Goal: Information Seeking & Learning: Find specific fact

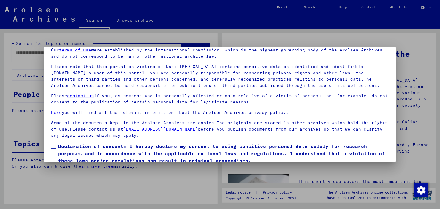
scroll to position [50, 0]
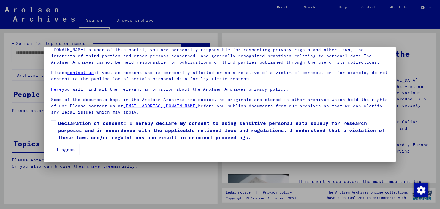
click at [62, 151] on button "I agree" at bounding box center [65, 149] width 29 height 11
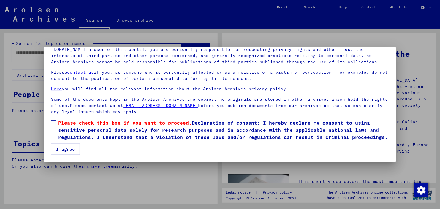
scroll to position [7, 0]
click at [53, 120] on span at bounding box center [53, 122] width 5 height 5
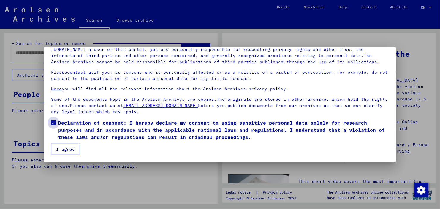
scroll to position [0, 0]
click at [75, 151] on button "I agree" at bounding box center [65, 148] width 29 height 11
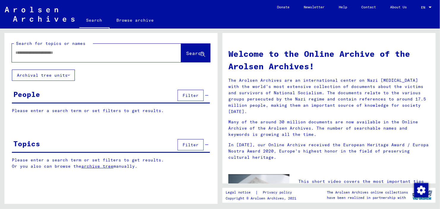
click at [120, 99] on div "People Filter" at bounding box center [111, 95] width 198 height 15
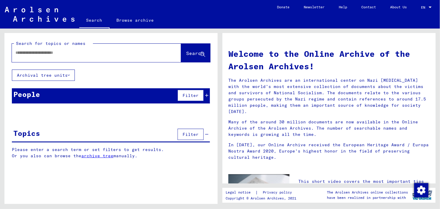
click at [88, 93] on div "People Filter" at bounding box center [111, 95] width 198 height 15
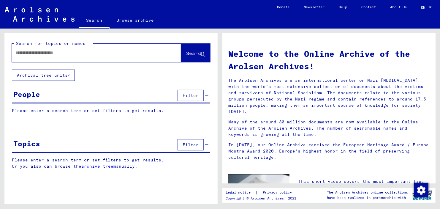
click at [174, 96] on div "People Filter" at bounding box center [111, 95] width 198 height 15
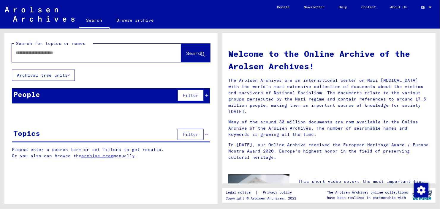
click at [189, 95] on span "Filter" at bounding box center [191, 95] width 16 height 5
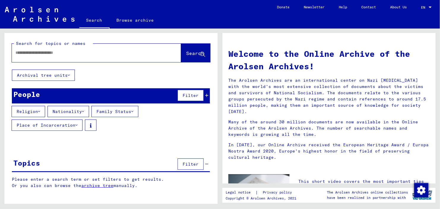
click at [31, 113] on button "Religion" at bounding box center [29, 111] width 34 height 11
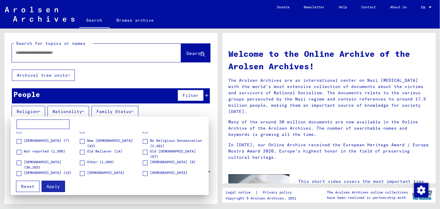
scroll to position [133, 0]
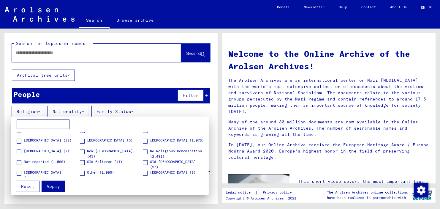
click at [155, 102] on div at bounding box center [220, 104] width 440 height 209
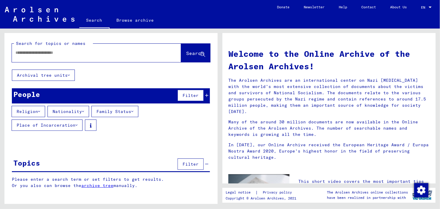
click at [77, 111] on button "Nationality" at bounding box center [69, 111] width 42 height 11
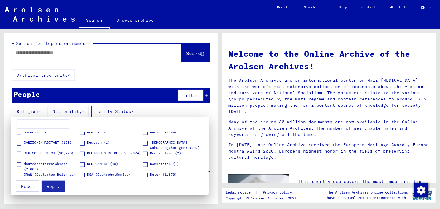
scroll to position [238, 0]
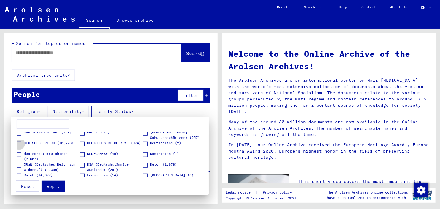
click at [20, 142] on span at bounding box center [19, 143] width 5 height 5
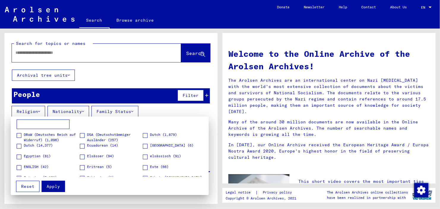
click at [116, 111] on div at bounding box center [220, 104] width 440 height 209
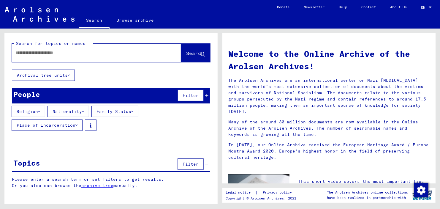
click at [121, 111] on button "Family Status" at bounding box center [114, 111] width 47 height 11
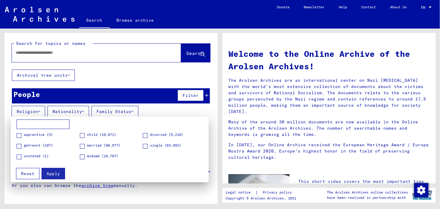
click at [83, 144] on span at bounding box center [82, 146] width 5 height 5
click at [172, 113] on div at bounding box center [220, 104] width 440 height 209
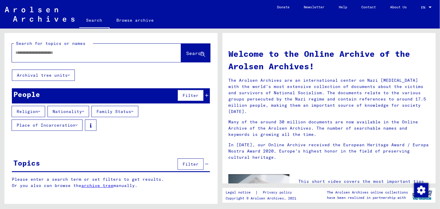
click at [68, 126] on button "Place of Incarceration" at bounding box center [47, 124] width 71 height 11
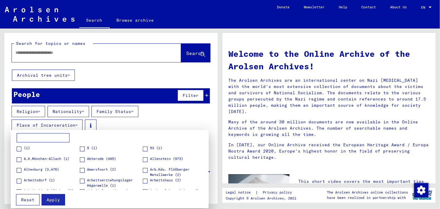
click at [70, 122] on div at bounding box center [220, 104] width 440 height 209
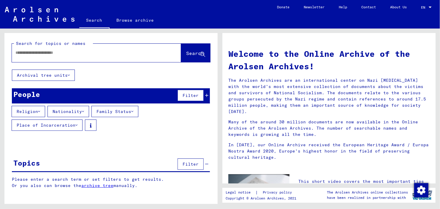
click at [189, 97] on span "Filter" at bounding box center [191, 95] width 16 height 5
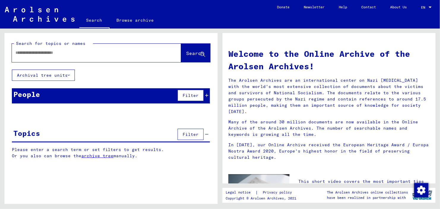
click at [189, 97] on span "Filter" at bounding box center [191, 95] width 16 height 5
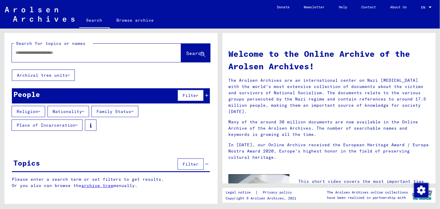
click at [116, 115] on button "Family Status" at bounding box center [114, 111] width 47 height 11
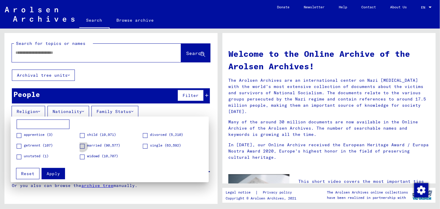
click at [85, 143] on label "married (90,577)" at bounding box center [100, 146] width 40 height 6
click at [61, 174] on button "Apply" at bounding box center [53, 173] width 23 height 11
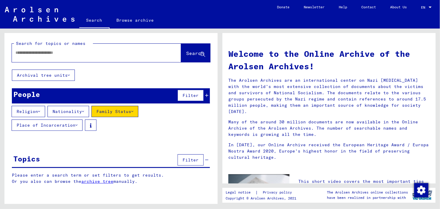
click at [73, 110] on button "Nationality" at bounding box center [69, 111] width 42 height 11
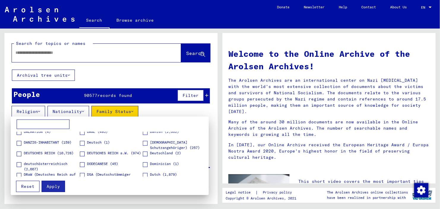
scroll to position [238, 0]
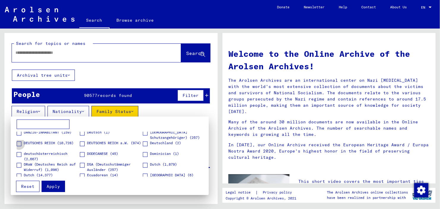
click at [19, 143] on span at bounding box center [19, 143] width 5 height 5
click at [18, 153] on span at bounding box center [19, 154] width 5 height 5
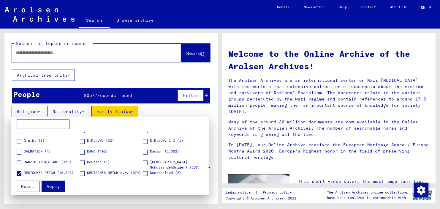
click at [51, 184] on span "Apply" at bounding box center [53, 186] width 13 height 5
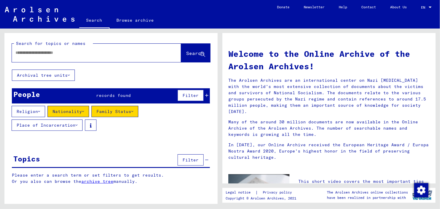
click at [34, 112] on button "Religion" at bounding box center [29, 111] width 34 height 11
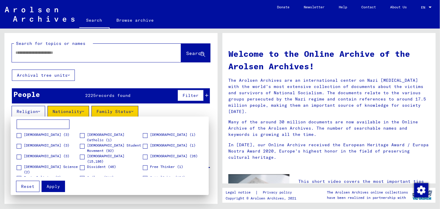
click at [54, 128] on input at bounding box center [43, 124] width 53 height 10
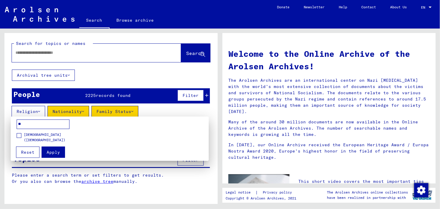
type input "*"
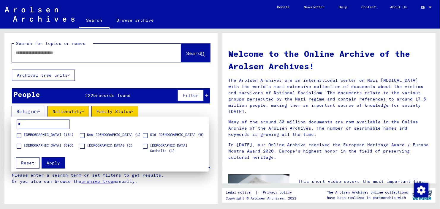
type input "*"
click at [20, 135] on span at bounding box center [19, 135] width 5 height 5
click at [58, 162] on span "Apply" at bounding box center [53, 162] width 13 height 5
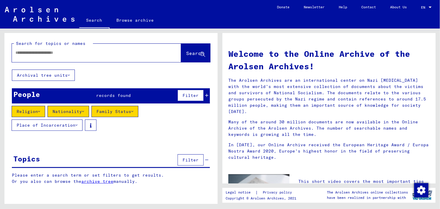
click at [54, 123] on button "Place of Incarceration" at bounding box center [47, 124] width 71 height 11
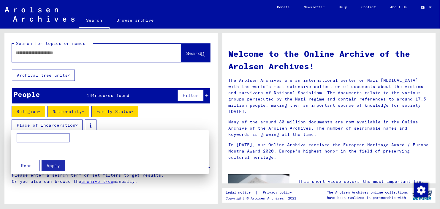
click at [133, 120] on div at bounding box center [220, 104] width 440 height 209
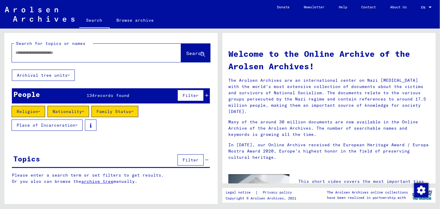
click at [55, 125] on button "Place of Incarceration" at bounding box center [47, 124] width 71 height 11
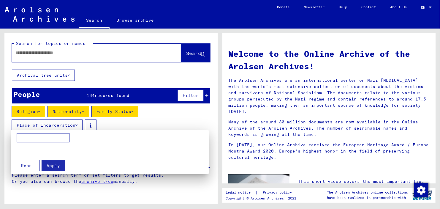
click at [56, 136] on input at bounding box center [43, 138] width 53 height 10
click at [141, 115] on div at bounding box center [220, 104] width 440 height 209
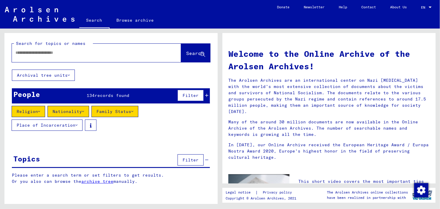
click at [75, 126] on button "Place of Incarceration" at bounding box center [47, 124] width 71 height 11
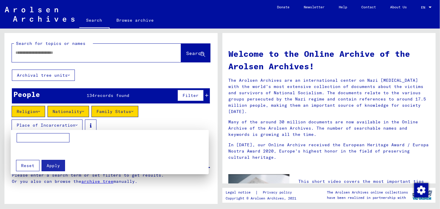
click at [199, 113] on div at bounding box center [220, 104] width 440 height 209
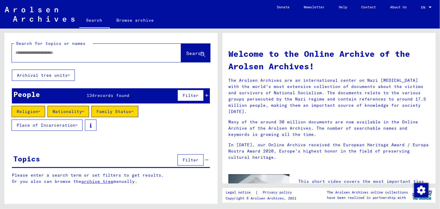
click at [107, 99] on div "People 134 records found Filter" at bounding box center [111, 95] width 198 height 15
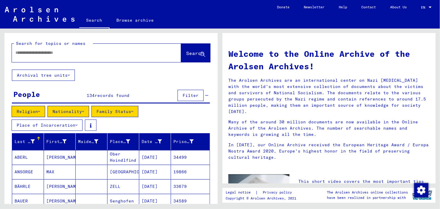
scroll to position [30, 0]
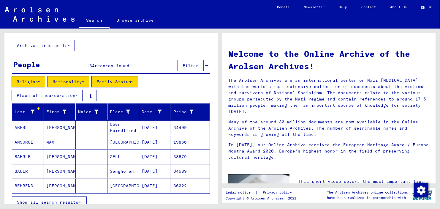
click at [34, 110] on div "Last Name" at bounding box center [26, 112] width 22 height 6
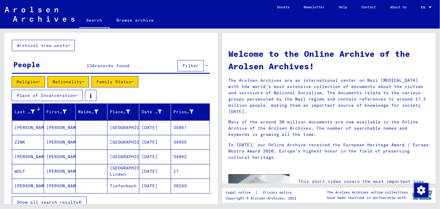
scroll to position [59, 0]
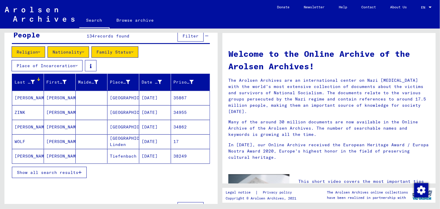
click at [15, 78] on div "Last Name" at bounding box center [29, 82] width 29 height 10
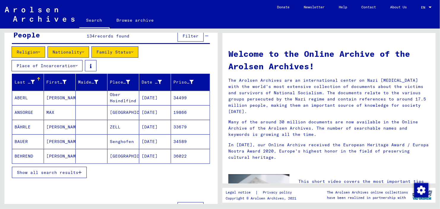
scroll to position [89, 0]
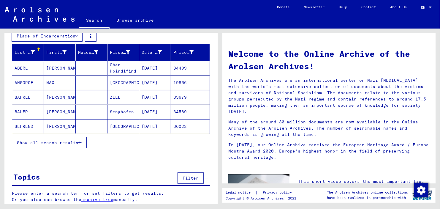
click at [76, 140] on span "Show all search results" at bounding box center [47, 142] width 61 height 5
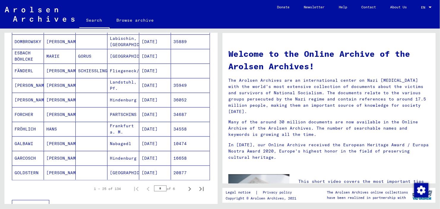
scroll to position [392, 0]
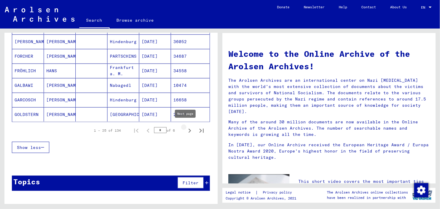
click at [189, 129] on icon "Next page" at bounding box center [190, 131] width 3 height 4
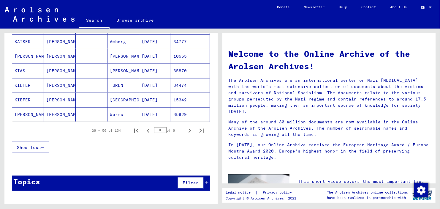
click at [189, 129] on icon "Next page" at bounding box center [190, 131] width 3 height 4
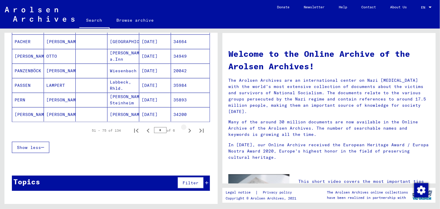
click at [189, 129] on icon "Next page" at bounding box center [190, 131] width 3 height 4
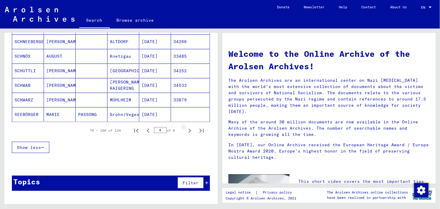
click at [189, 129] on icon "Next page" at bounding box center [190, 131] width 3 height 4
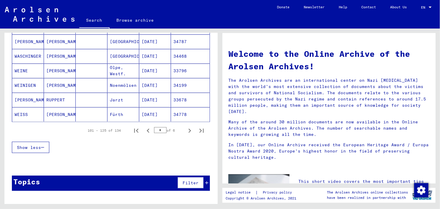
click at [186, 128] on icon "Next page" at bounding box center [190, 131] width 8 height 8
type input "*"
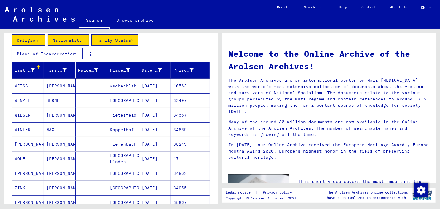
scroll to position [12, 0]
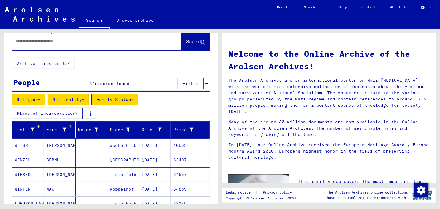
click at [63, 128] on icon at bounding box center [64, 129] width 4 height 4
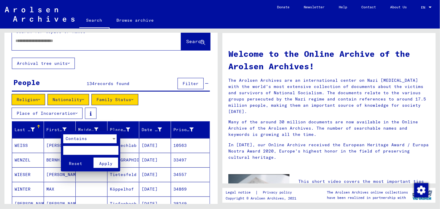
click at [101, 148] on input "text" at bounding box center [90, 150] width 55 height 9
type input "*"
click at [105, 140] on div "Contains" at bounding box center [87, 138] width 48 height 9
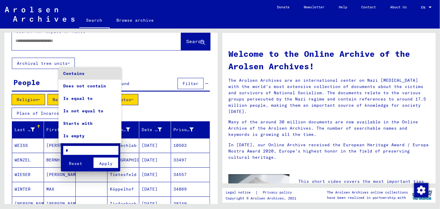
click at [82, 150] on div at bounding box center [220, 104] width 440 height 209
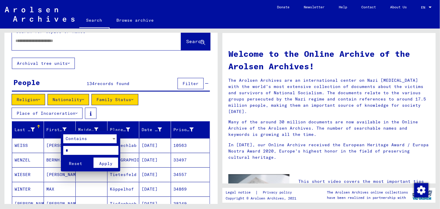
click at [82, 150] on input "*" at bounding box center [90, 150] width 55 height 9
click at [83, 139] on span "Contains" at bounding box center [76, 138] width 21 height 5
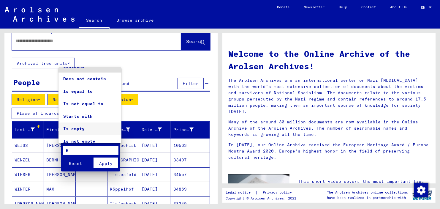
scroll to position [11, 0]
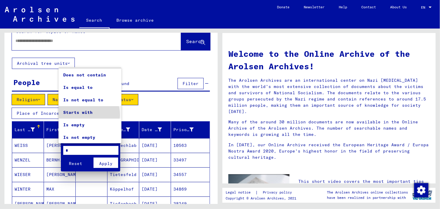
click at [85, 114] on span "Starts with" at bounding box center [89, 112] width 53 height 12
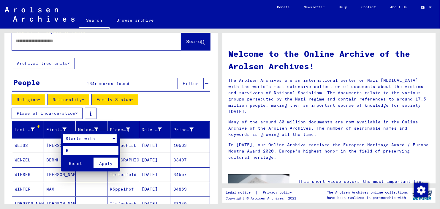
click at [107, 162] on span "Apply" at bounding box center [105, 163] width 13 height 5
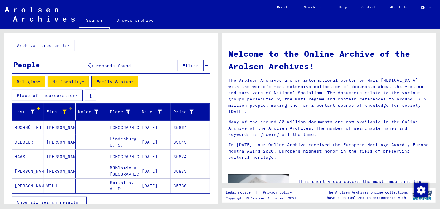
scroll to position [59, 0]
